Goal: Communication & Community: Answer question/provide support

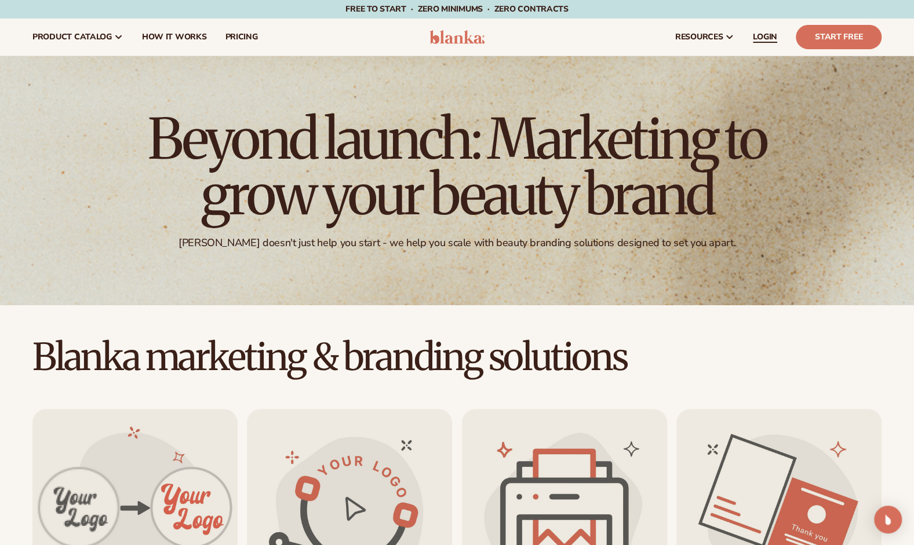
click at [764, 37] on span "LOGIN" at bounding box center [765, 36] width 24 height 9
click at [765, 41] on span "LOGIN" at bounding box center [765, 36] width 24 height 9
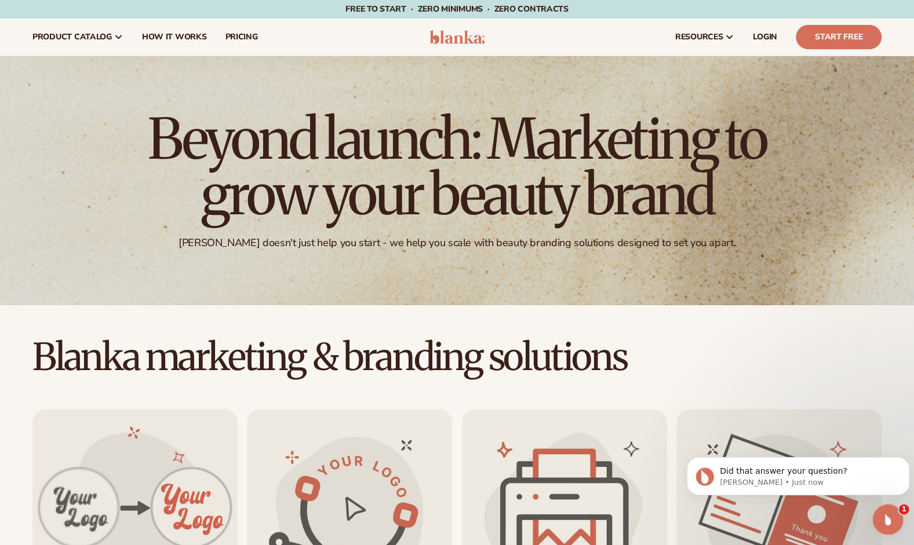
click at [887, 518] on icon "Open Intercom Messenger" at bounding box center [886, 517] width 8 height 9
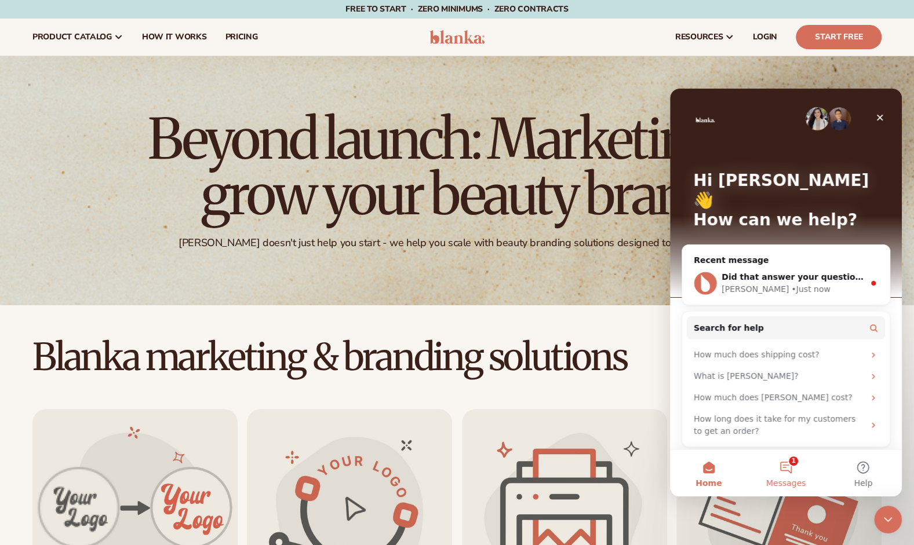
click at [793, 465] on button "1 Messages" at bounding box center [785, 473] width 77 height 46
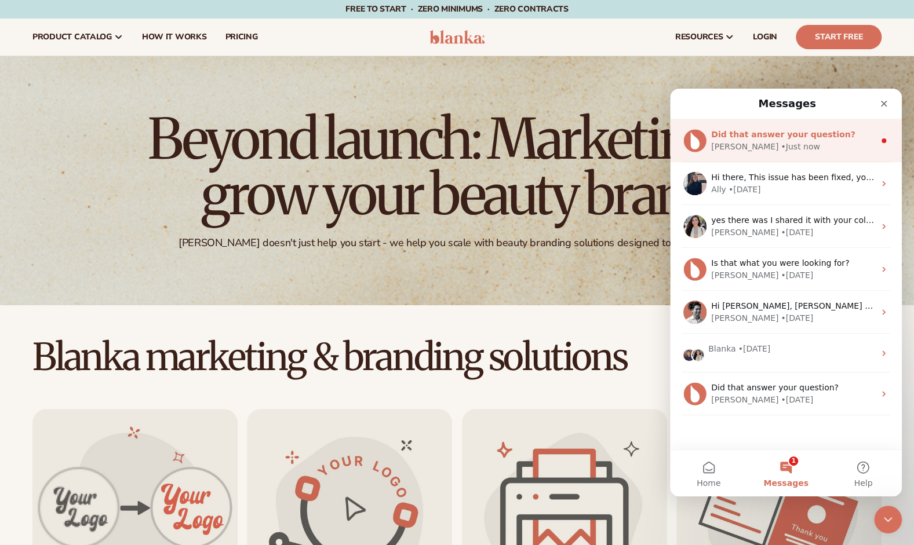
click at [800, 153] on div "Did that answer your question? Lee • Just now" at bounding box center [786, 140] width 232 height 43
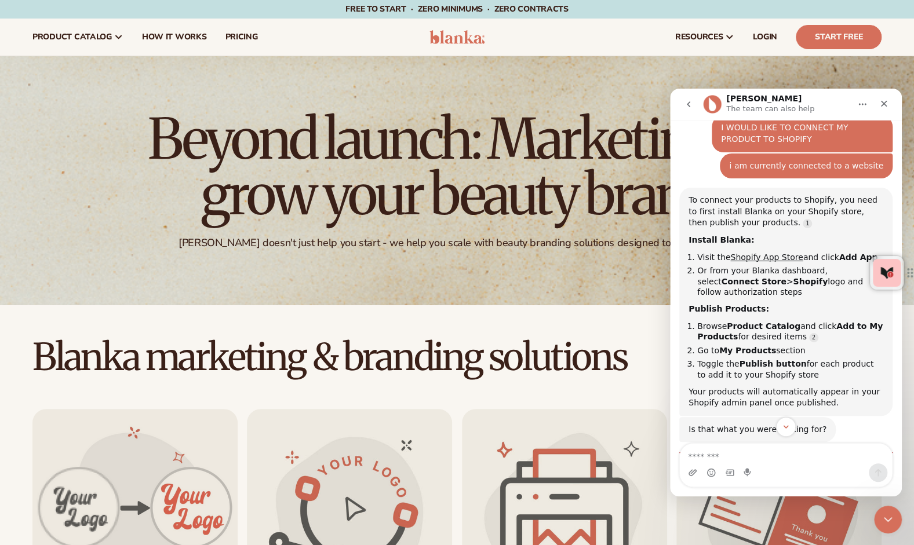
scroll to position [225, 0]
